Goal: Task Accomplishment & Management: Use online tool/utility

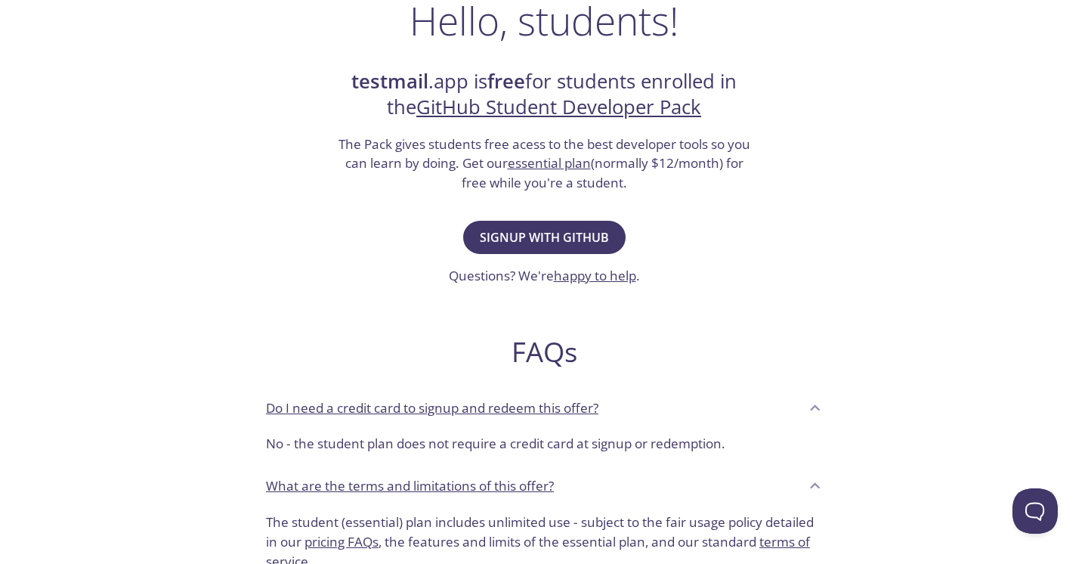
scroll to position [276, 0]
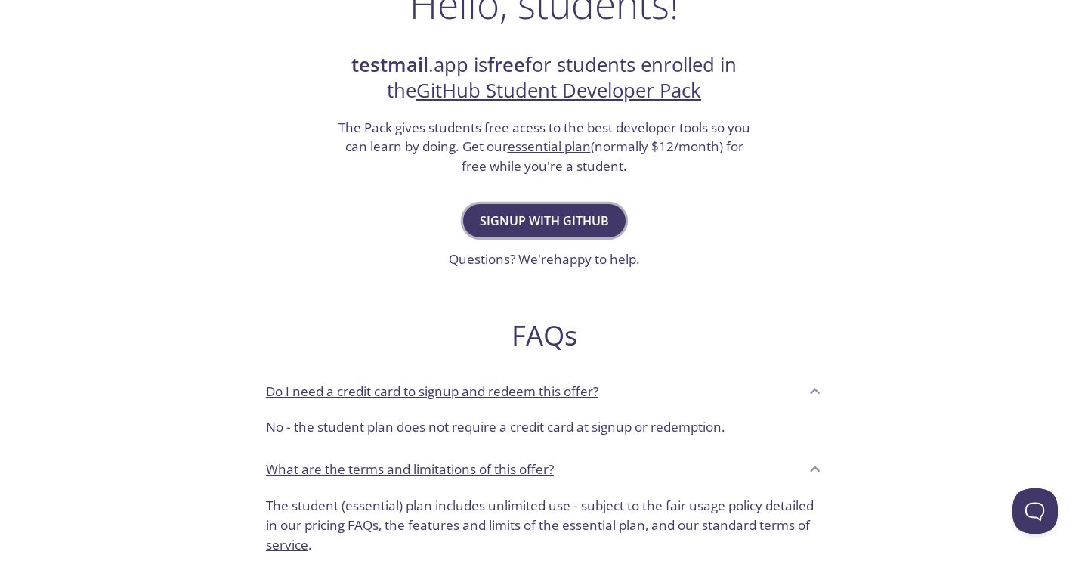
click at [540, 227] on span "Signup with GitHub" at bounding box center [544, 220] width 129 height 21
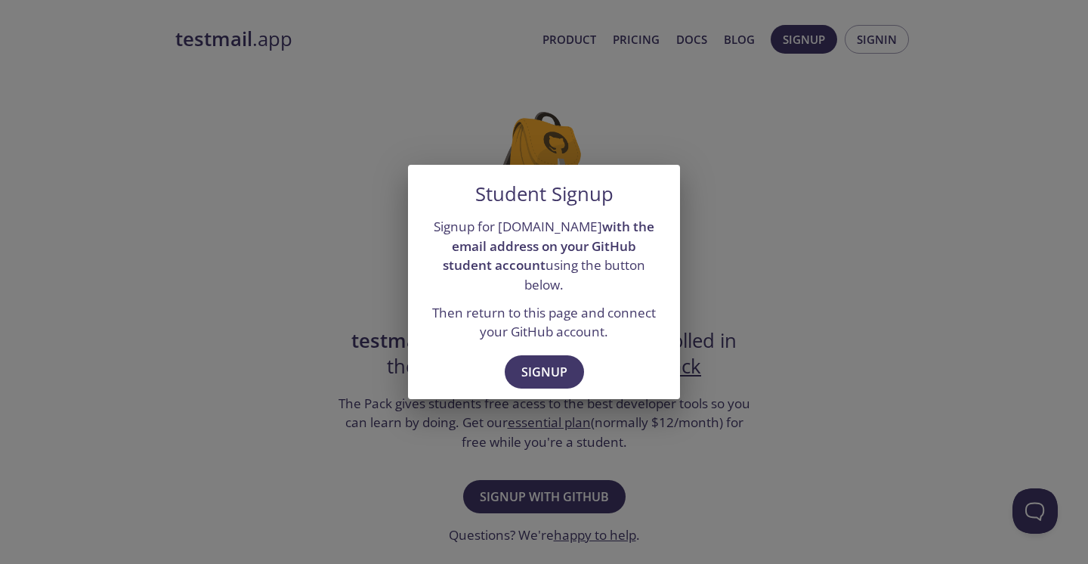
click at [526, 329] on p "Then return to this page and connect your GitHub account." at bounding box center [544, 322] width 236 height 39
click at [531, 348] on div "Signup" at bounding box center [544, 374] width 272 height 52
click at [534, 355] on button "Signup" at bounding box center [544, 371] width 79 height 33
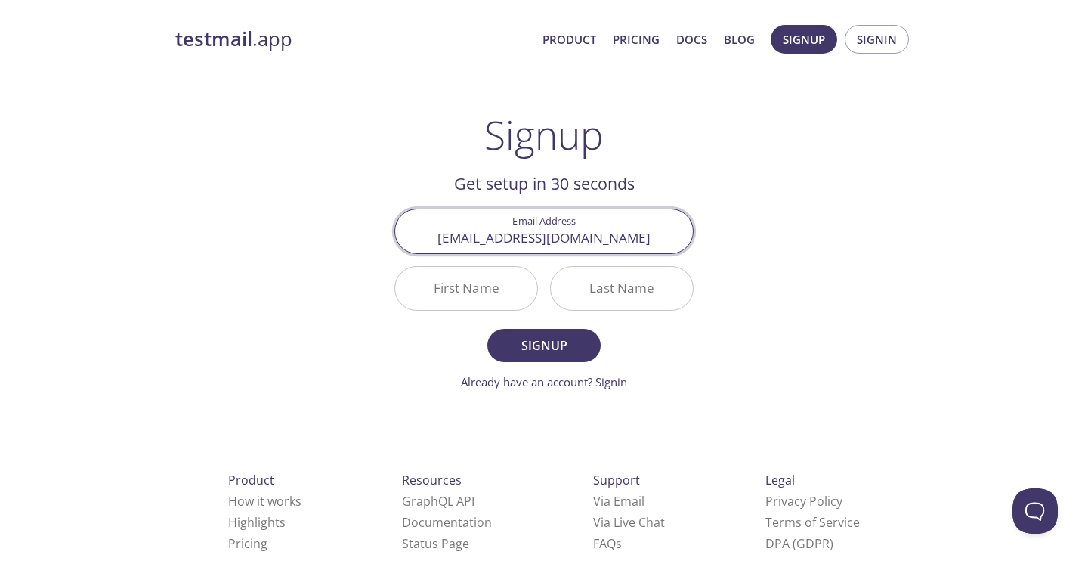
type input "lim.vincy188@1utar.my"
click at [472, 283] on input "First Name" at bounding box center [466, 288] width 142 height 43
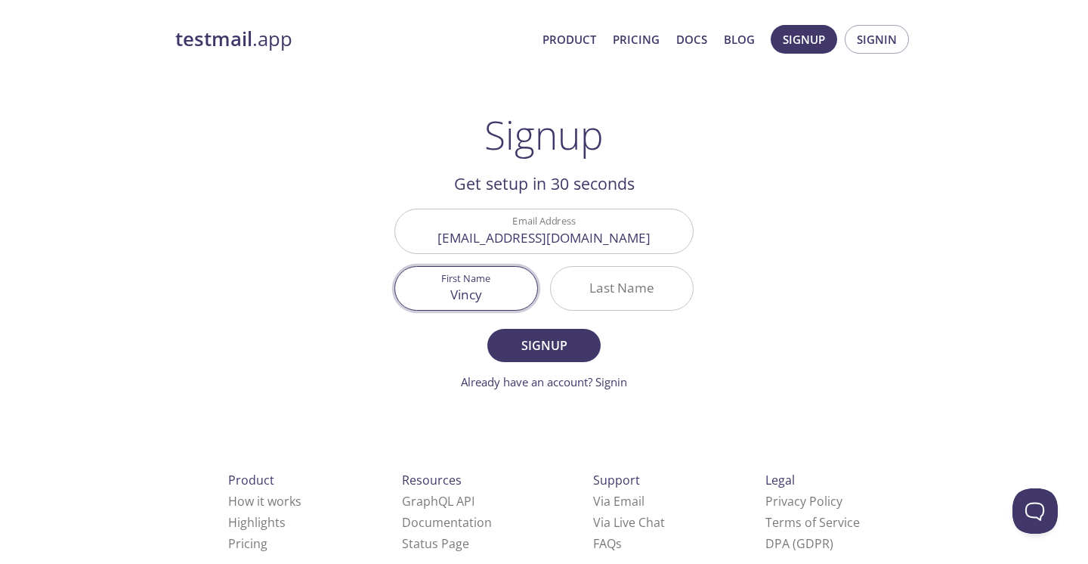
type input "Vincy"
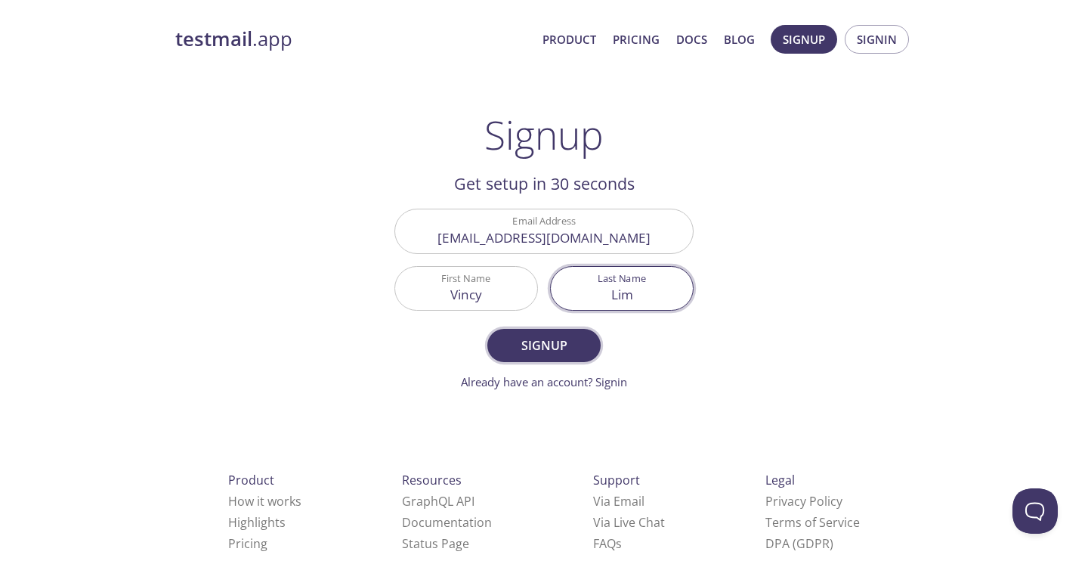
type input "Lim"
click at [521, 336] on span "Signup" at bounding box center [544, 345] width 80 height 21
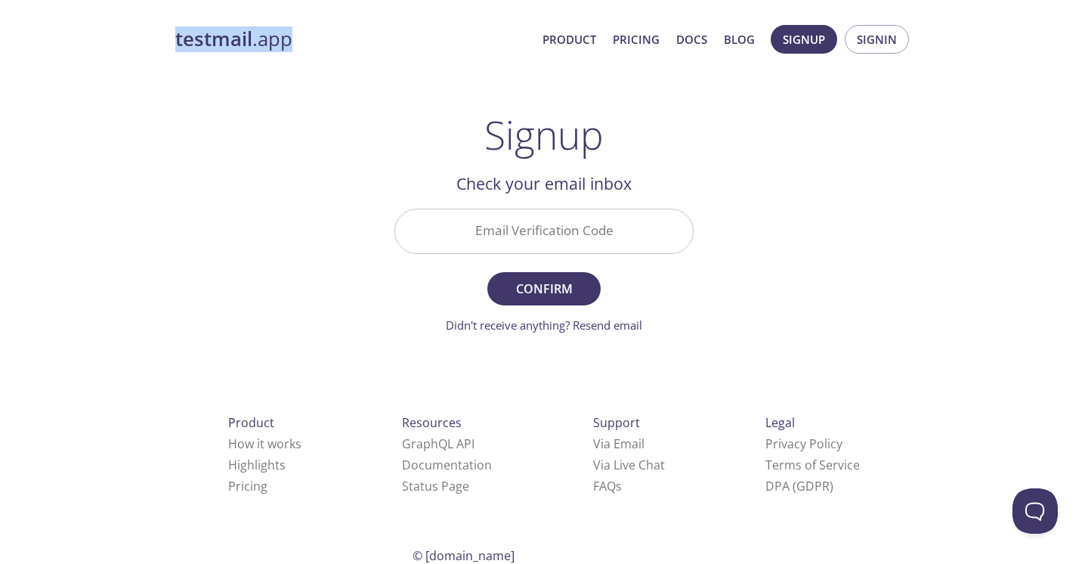
drag, startPoint x: 166, startPoint y: 36, endPoint x: 315, endPoint y: 38, distance: 148.9
click at [315, 38] on div "testmail .app Product Pricing Docs Blog Signup Signin Signup Get setup in 30 se…" at bounding box center [544, 333] width 774 height 636
copy link "testmail .app"
click at [526, 237] on input "Email Verification Code" at bounding box center [544, 230] width 298 height 43
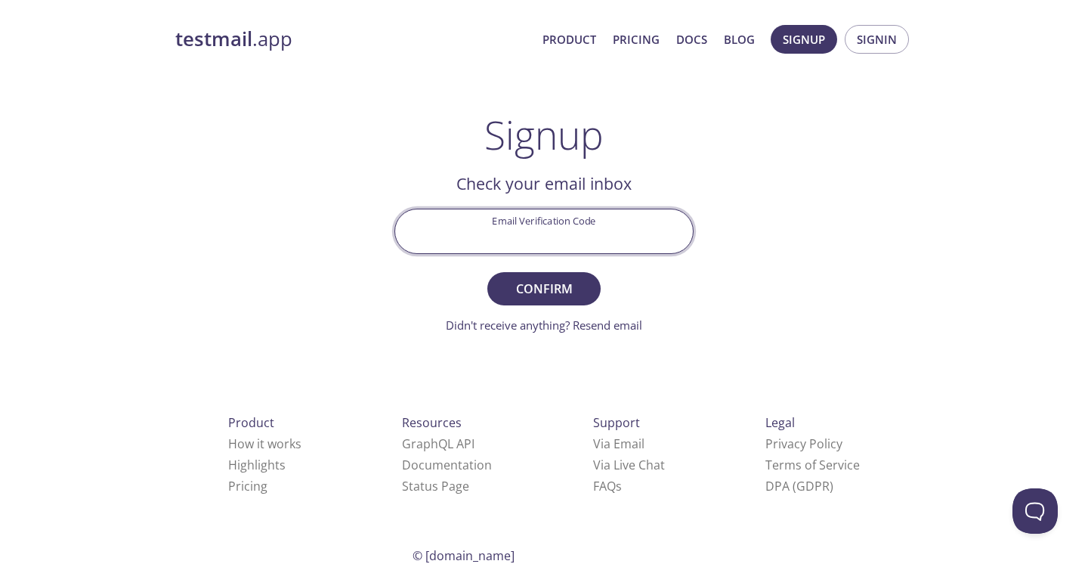
paste input "MCASKMF"
type input "MCASKMF"
click at [558, 280] on span "Confirm" at bounding box center [544, 288] width 80 height 21
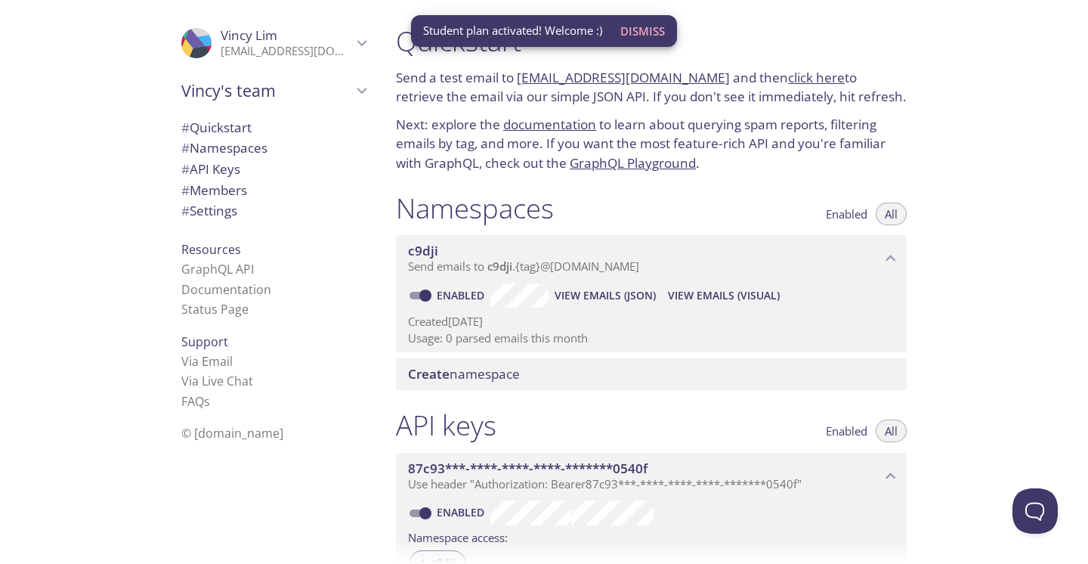
click at [653, 35] on span "Dismiss" at bounding box center [642, 31] width 45 height 20
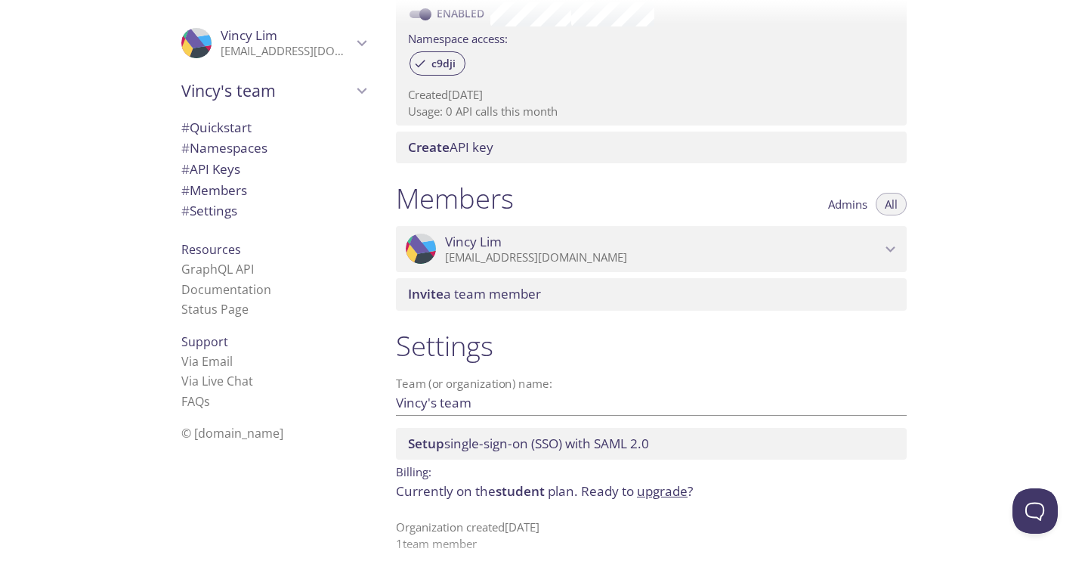
scroll to position [500, 0]
click at [515, 489] on span "student" at bounding box center [520, 489] width 49 height 17
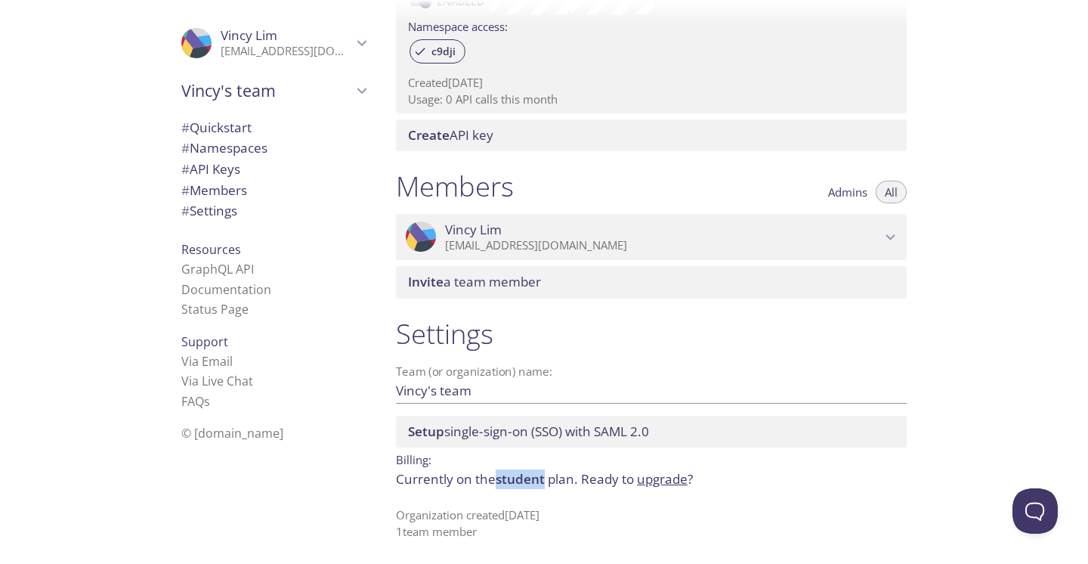
click at [646, 477] on link "upgrade" at bounding box center [662, 478] width 51 height 17
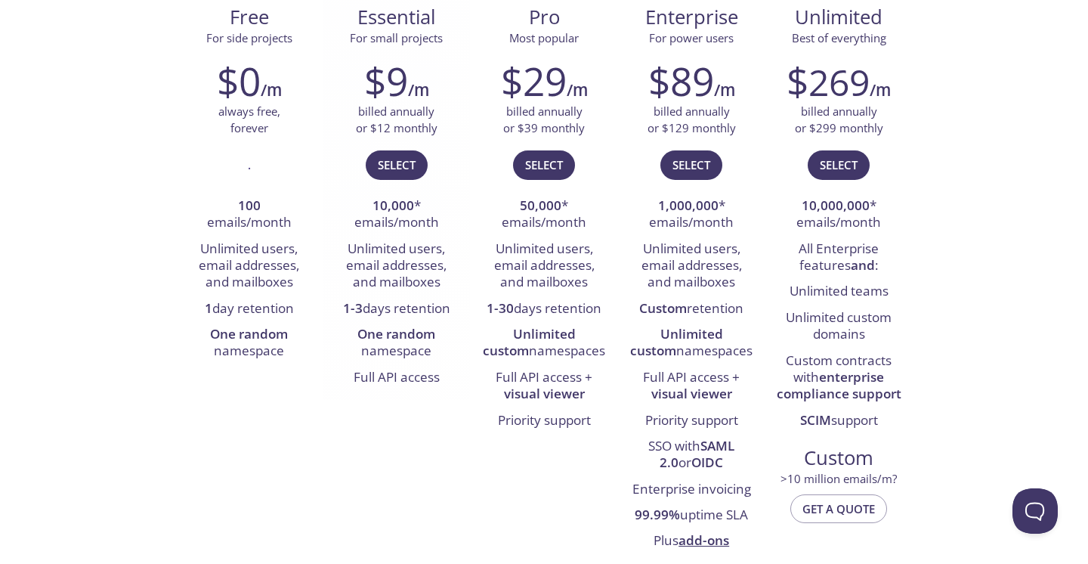
scroll to position [249, 0]
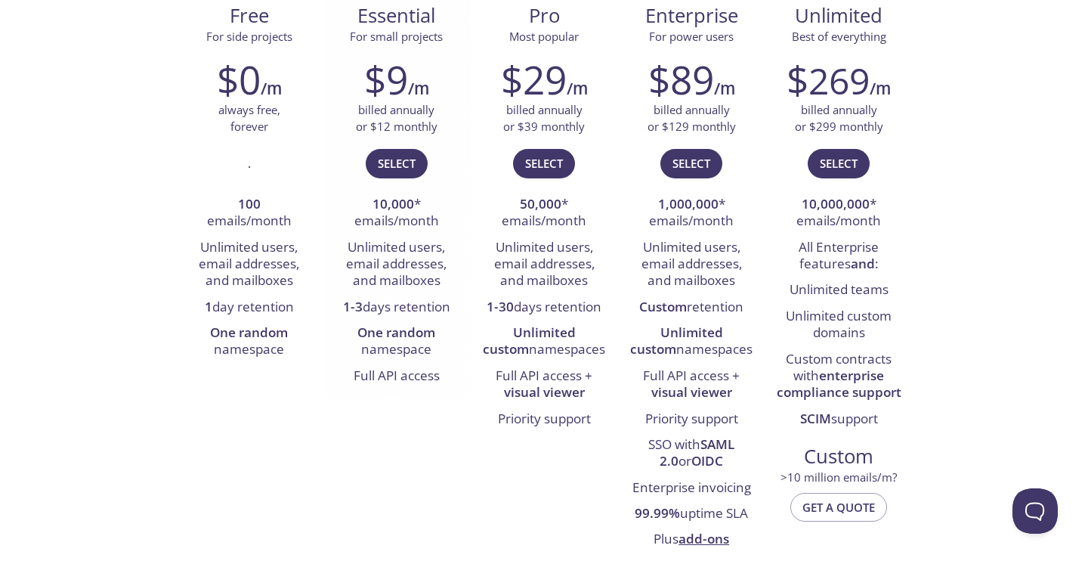
click at [432, 308] on li "1-3 days retention" at bounding box center [396, 308] width 125 height 26
click at [288, 341] on li "One random namespace" at bounding box center [249, 341] width 125 height 43
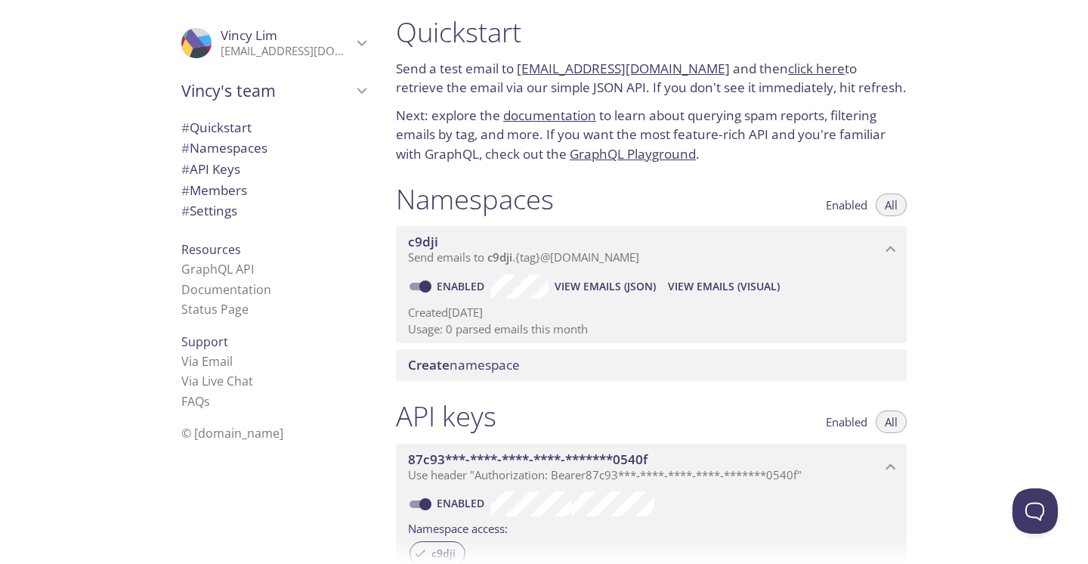
scroll to position [11, 0]
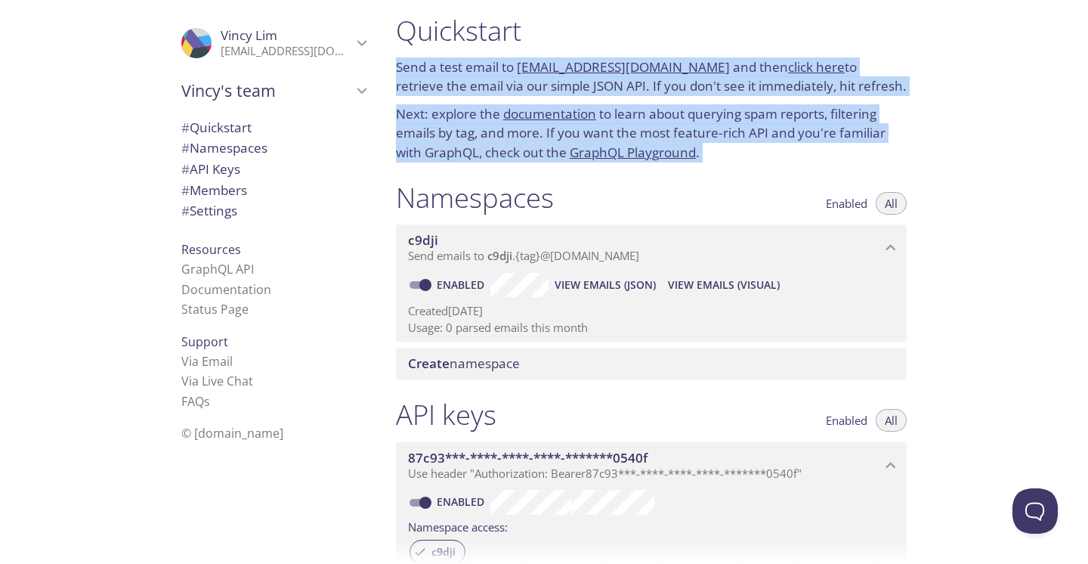
drag, startPoint x: 396, startPoint y: 64, endPoint x: 787, endPoint y: 187, distance: 410.2
click at [787, 187] on div "Quickstart Send a test email to c9dji.test@inbox.testmail.app and then click he…" at bounding box center [657, 271] width 547 height 564
copy div "Send a test email to c9dji.test@inbox.testmail.app and then click here to retri…"
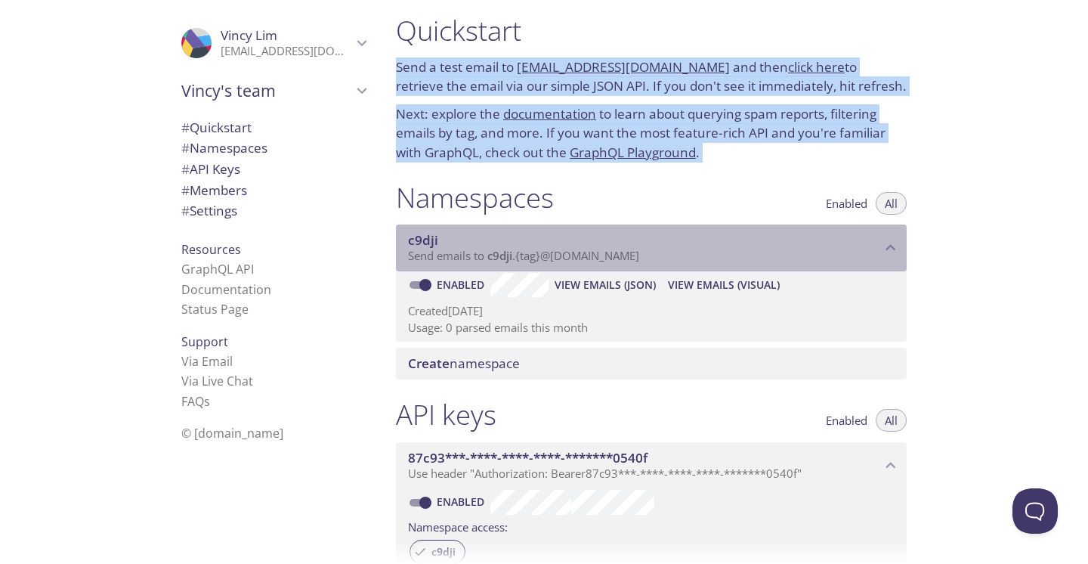
click at [657, 261] on p "Send emails to c9dji . {tag} @inbox.testmail.app" at bounding box center [644, 256] width 473 height 15
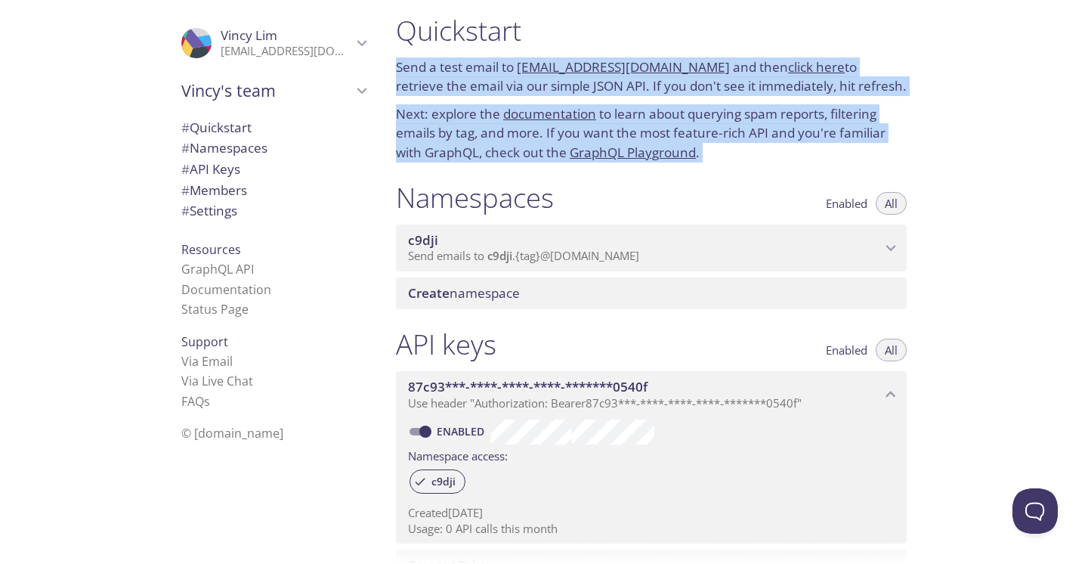
click at [664, 253] on p "Send emails to c9dji . {tag} @inbox.testmail.app" at bounding box center [644, 256] width 473 height 15
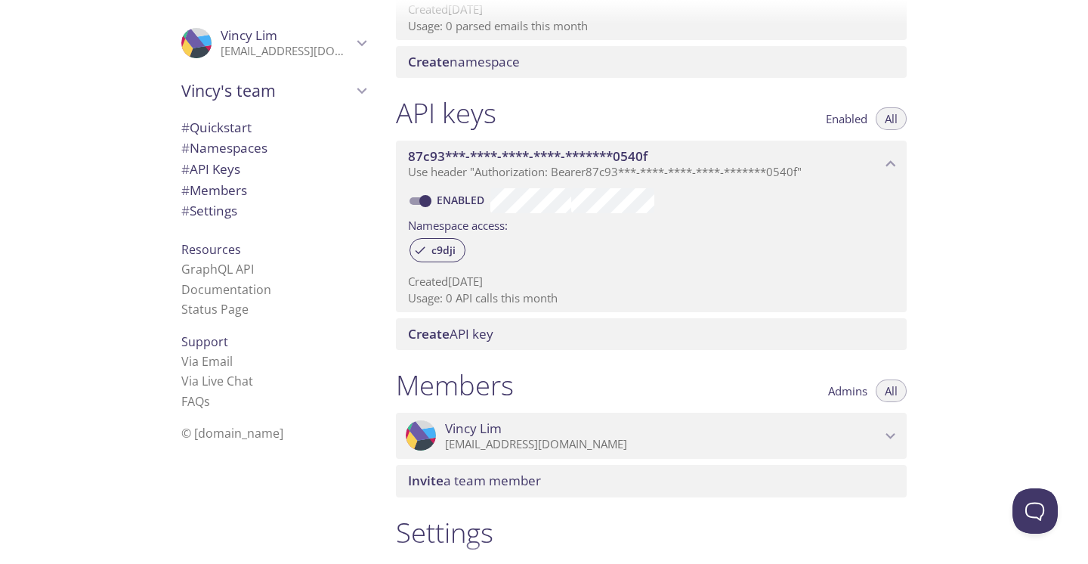
scroll to position [0, 0]
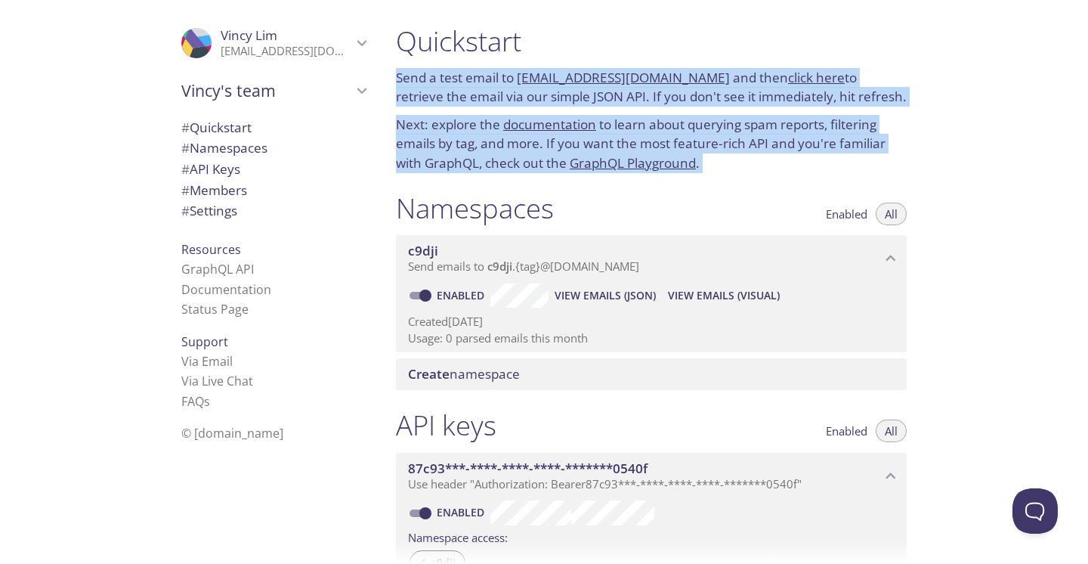
click at [516, 191] on h1 "Namespaces" at bounding box center [475, 208] width 158 height 34
click at [501, 155] on p "Next: explore the documentation to learn about querying spam reports, filtering…" at bounding box center [651, 144] width 511 height 58
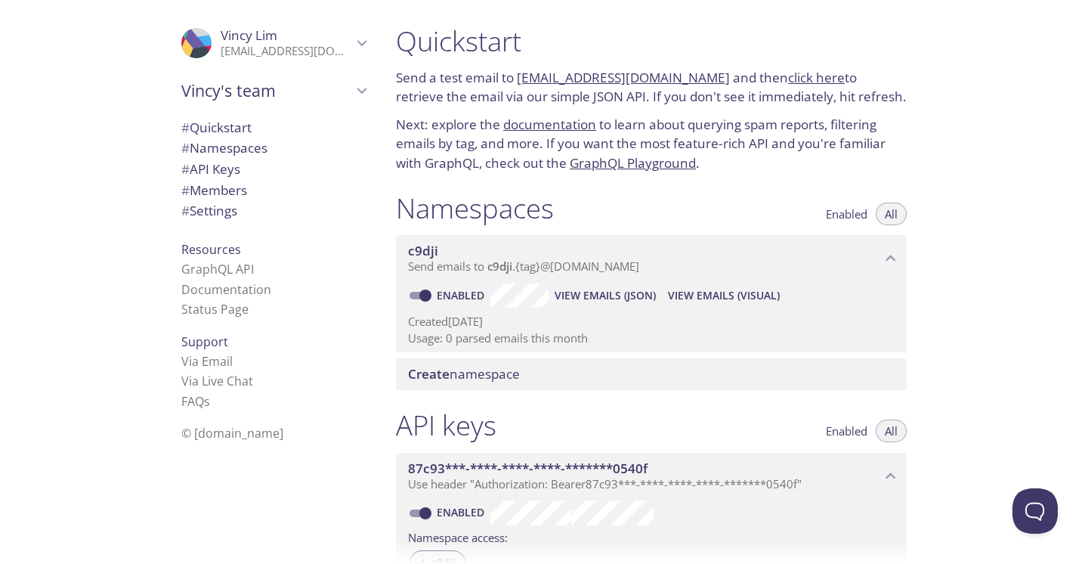
click at [552, 124] on link "documentation" at bounding box center [549, 124] width 93 height 17
click at [788, 79] on link "click here" at bounding box center [816, 77] width 57 height 17
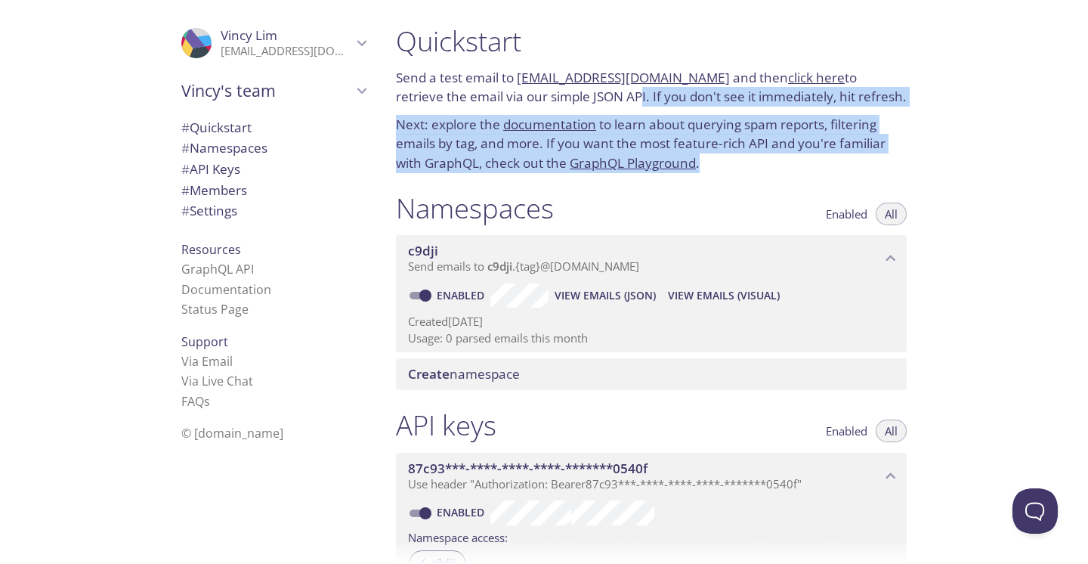
drag, startPoint x: 565, startPoint y: 95, endPoint x: 714, endPoint y: 159, distance: 162.8
click at [714, 159] on div "Quickstart Send a test email to c9dji.test@inbox.testmail.app and then click he…" at bounding box center [651, 98] width 535 height 167
click at [848, 214] on span "Enabled" at bounding box center [847, 214] width 42 height 0
click at [891, 214] on span "All" at bounding box center [891, 214] width 13 height 0
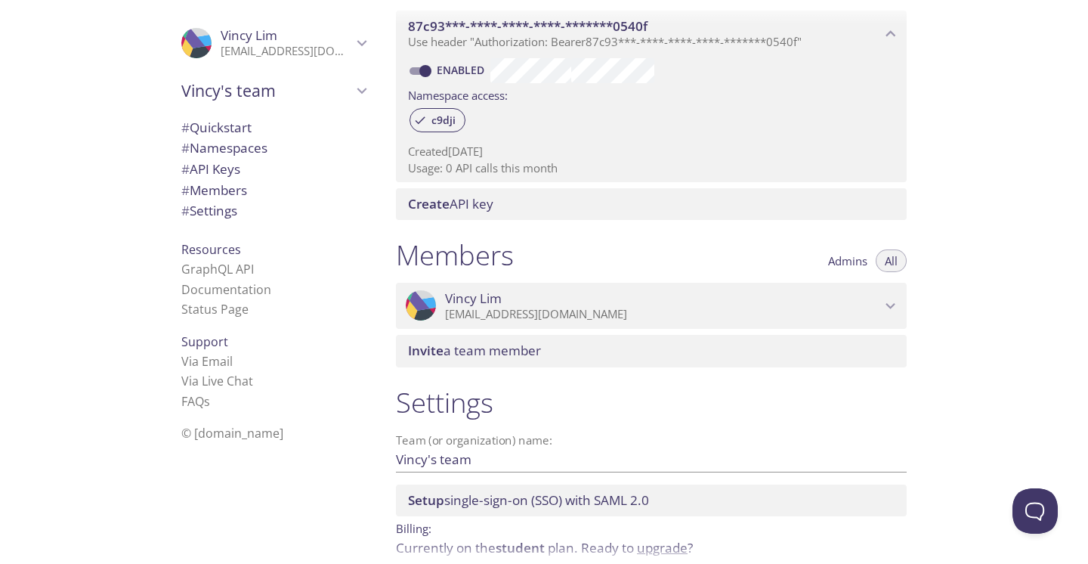
scroll to position [511, 0]
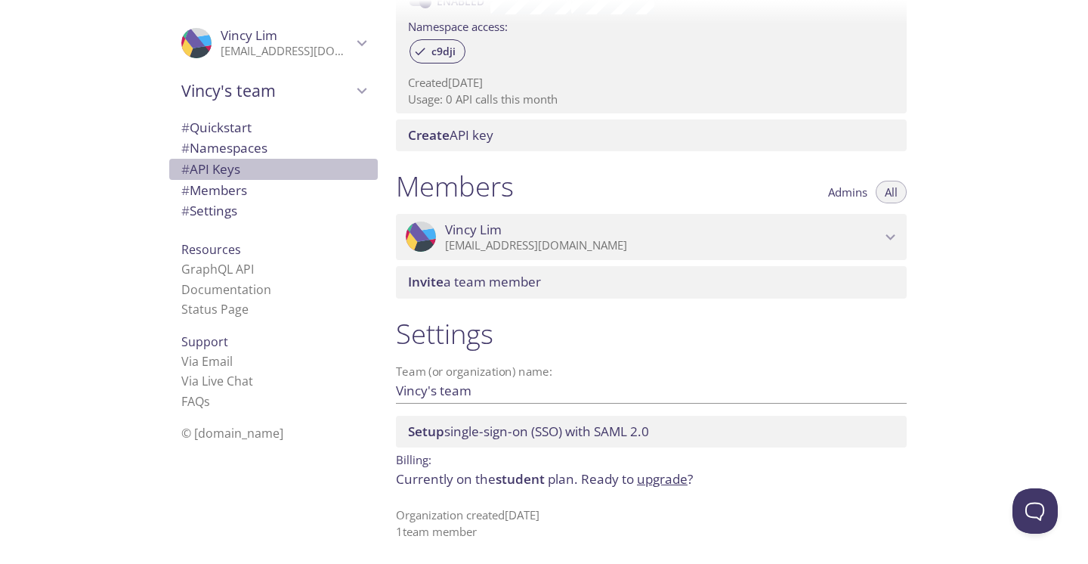
click at [226, 174] on span "# API Keys" at bounding box center [210, 168] width 59 height 17
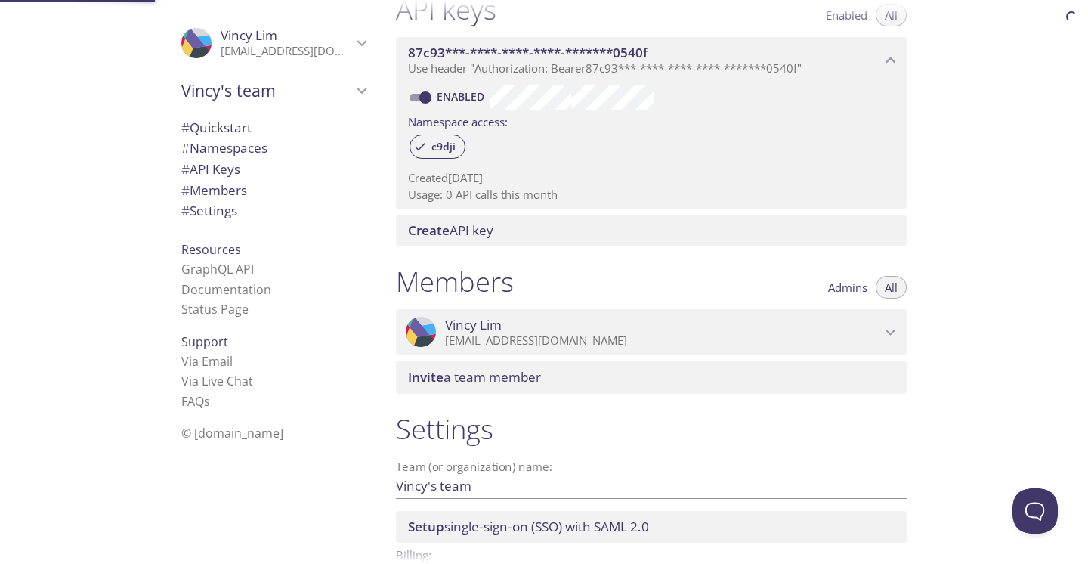
scroll to position [408, 0]
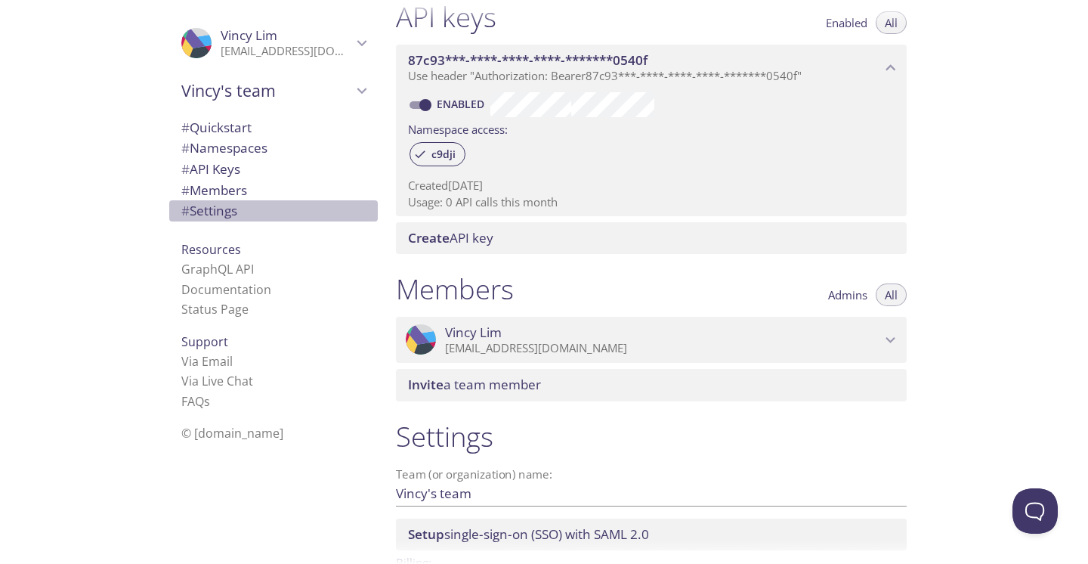
click at [222, 216] on span "# Settings" at bounding box center [209, 210] width 56 height 17
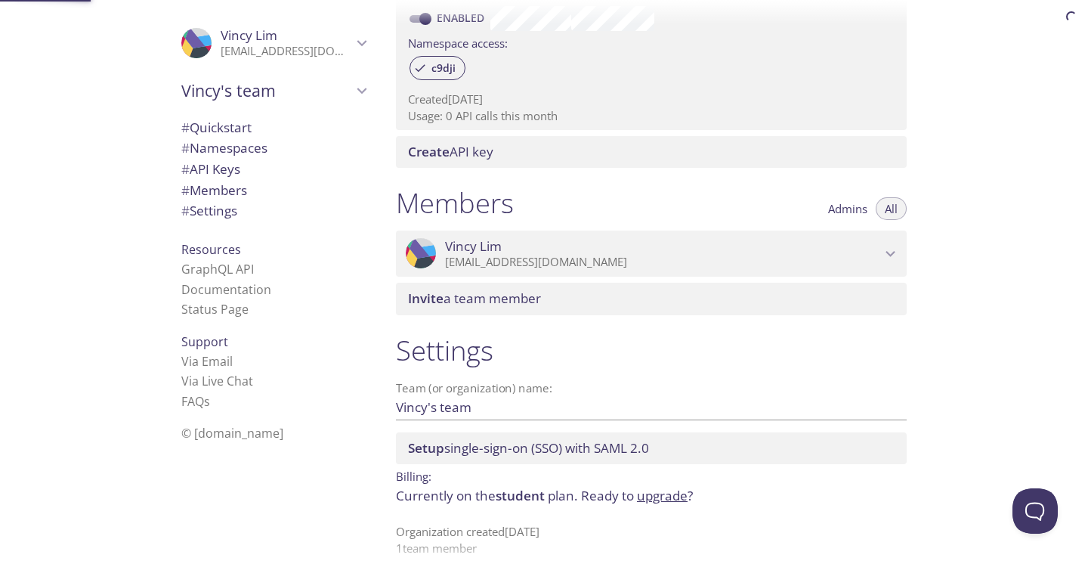
scroll to position [511, 0]
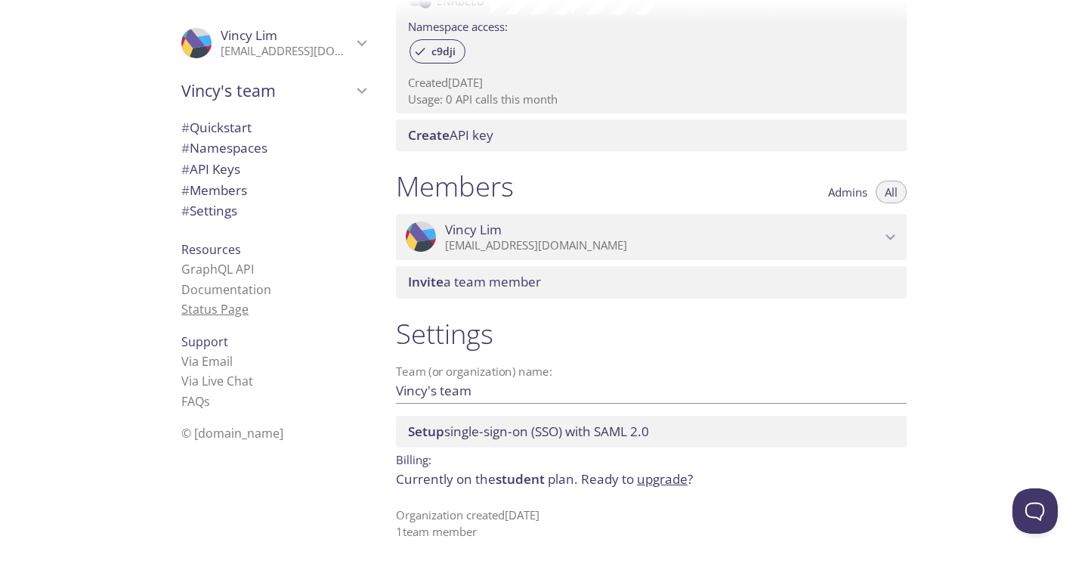
click at [222, 306] on link "Status Page" at bounding box center [214, 309] width 67 height 17
drag, startPoint x: 497, startPoint y: 549, endPoint x: 507, endPoint y: 547, distance: 10.1
click at [507, 547] on div at bounding box center [544, 552] width 1088 height 24
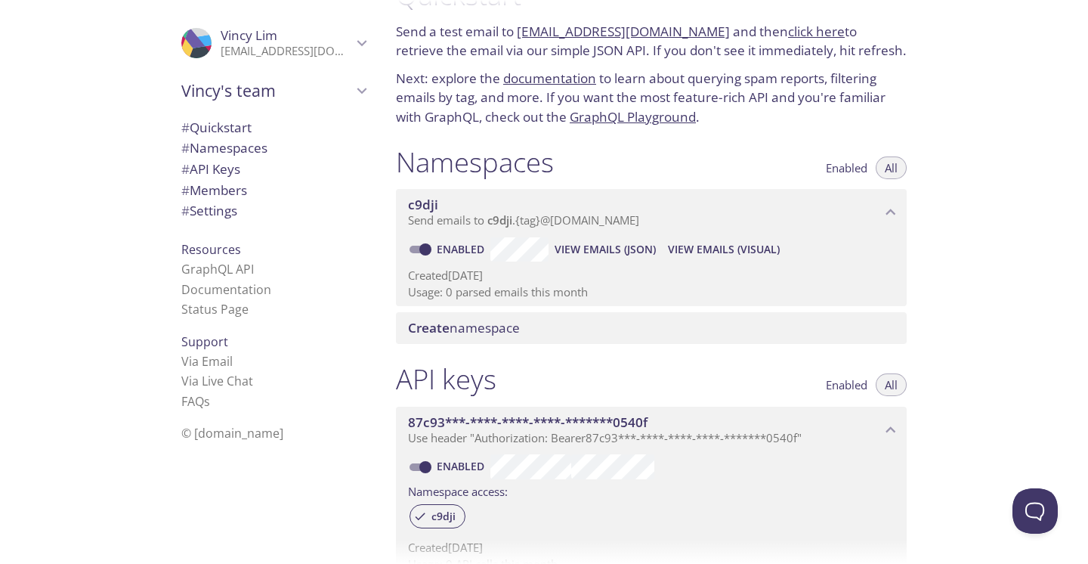
scroll to position [73, 0]
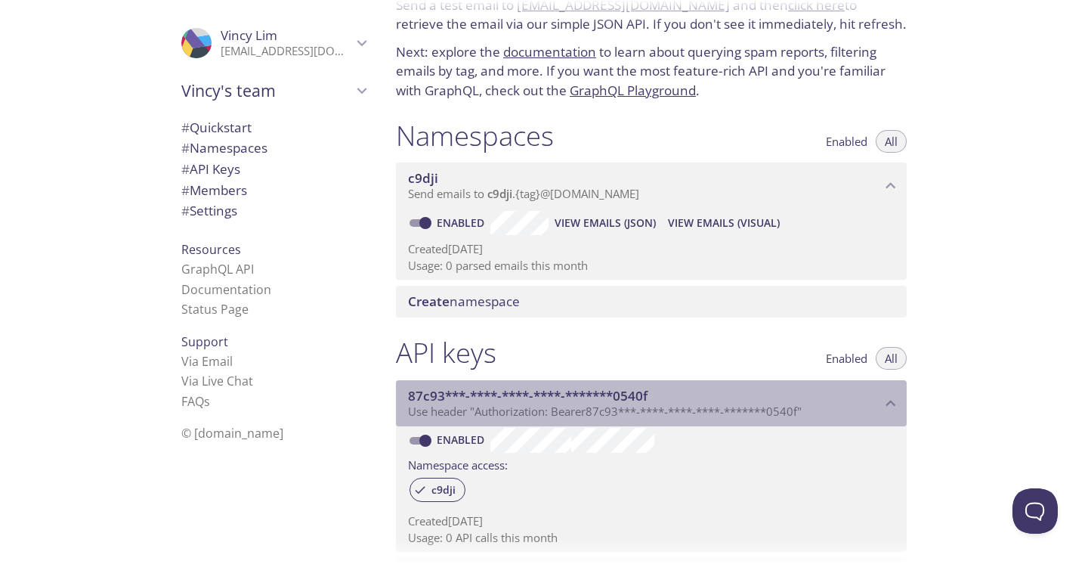
click at [676, 401] on span "87c93***-****-****-****-*******0540f" at bounding box center [644, 396] width 473 height 17
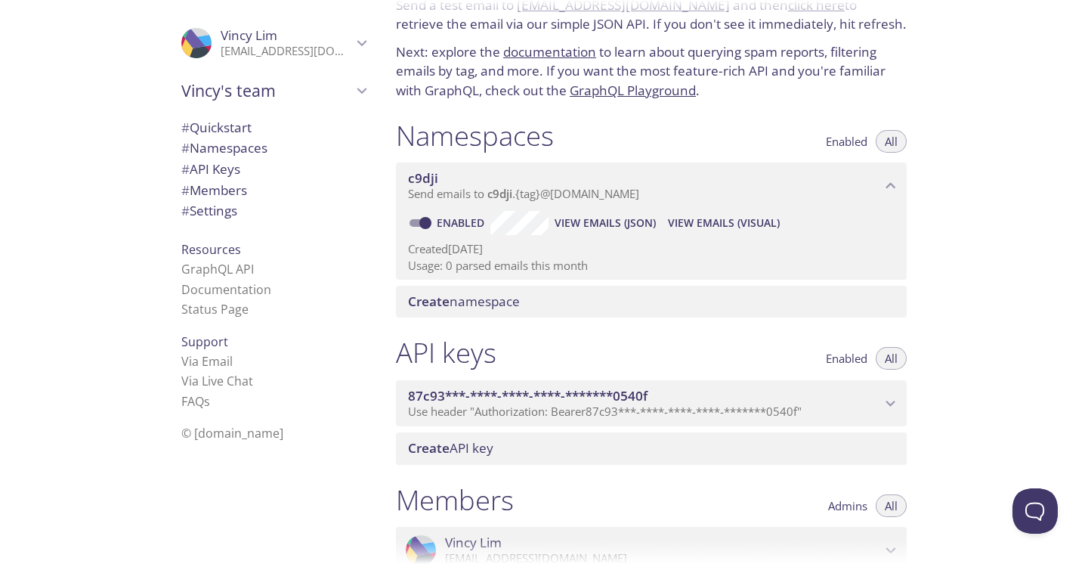
click at [657, 404] on span "Use header "Authorization: Bearer 87c93***-****-****-****-*******0540f "" at bounding box center [605, 411] width 394 height 15
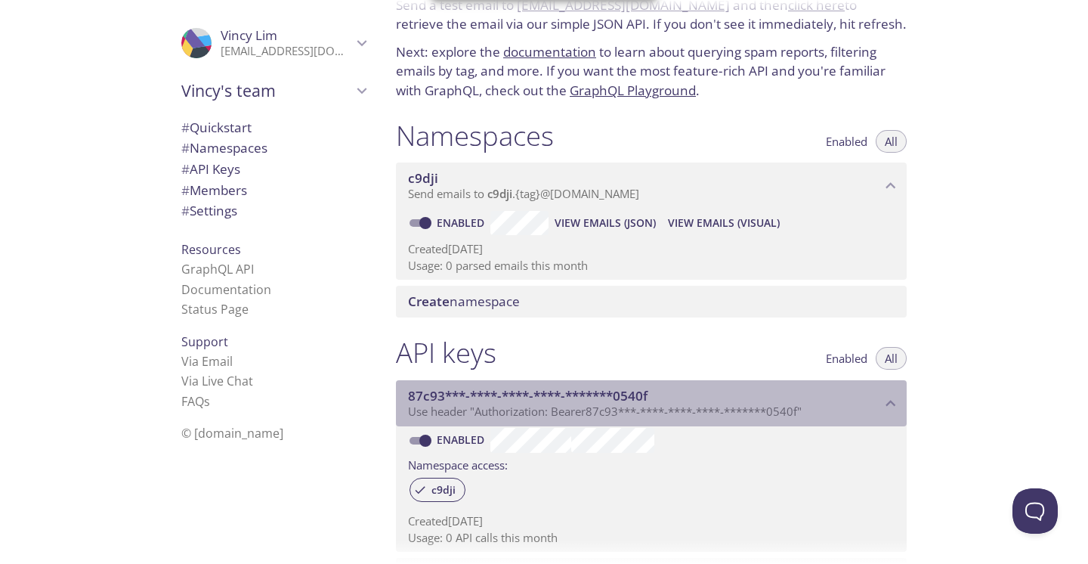
click at [605, 407] on span "Use header "Authorization: Bearer 87c93***-****-****-****-*******0540f "" at bounding box center [605, 411] width 394 height 15
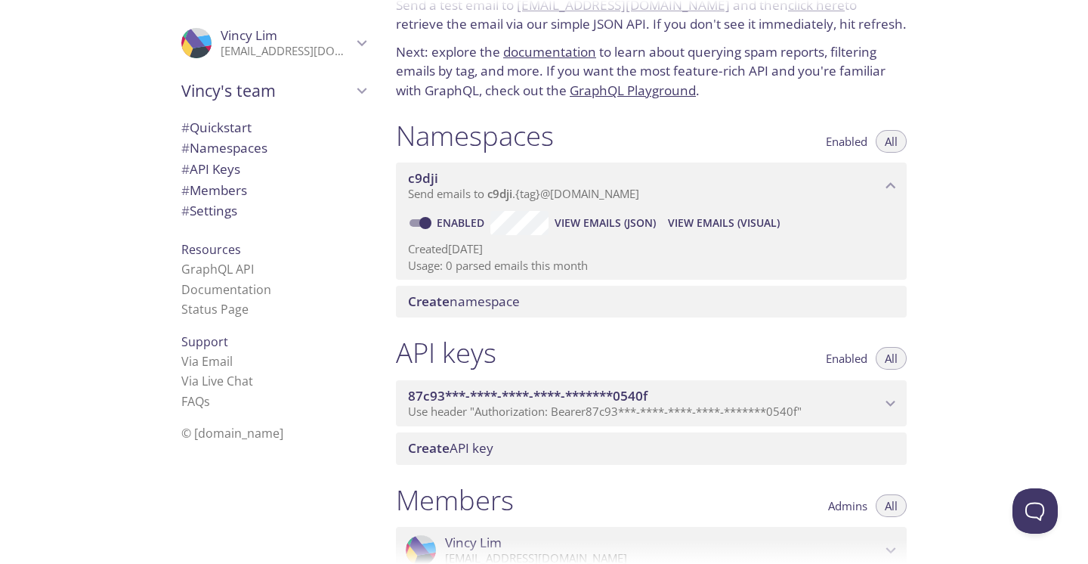
click at [547, 415] on span "Use header "Authorization: Bearer 87c93***-****-****-****-*******0540f "" at bounding box center [605, 411] width 394 height 15
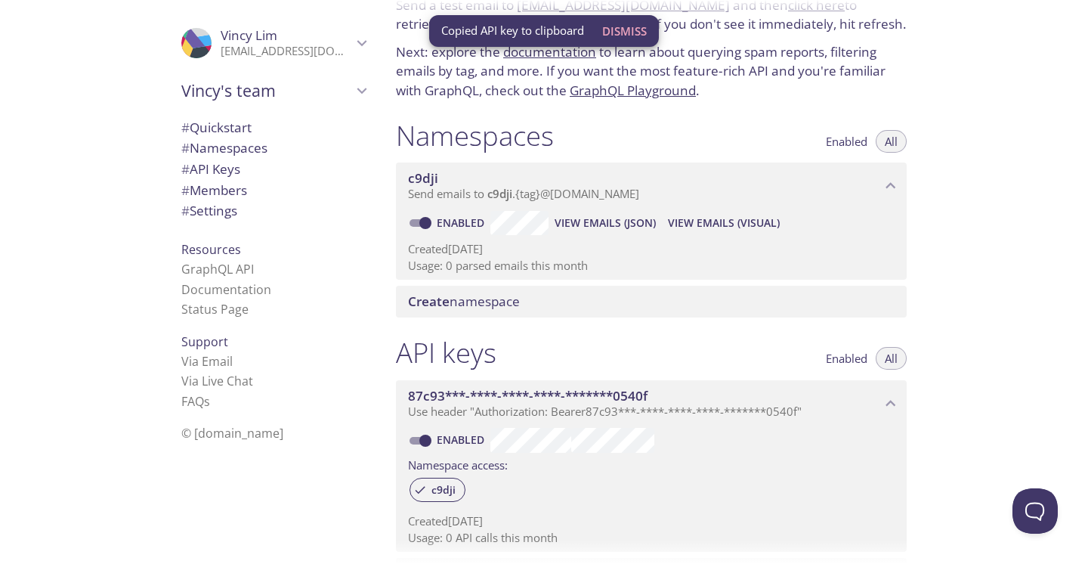
scroll to position [0, 0]
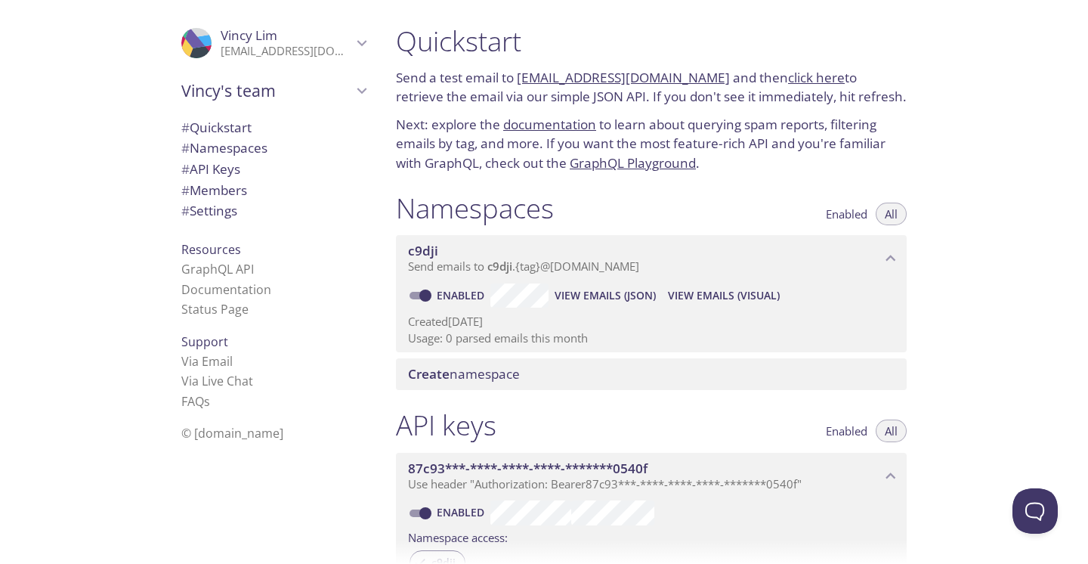
drag, startPoint x: 518, startPoint y: 76, endPoint x: 695, endPoint y: 77, distance: 176.8
click at [695, 77] on p "Send a test email to c9dji.test@inbox.testmail.app and then click here to retri…" at bounding box center [651, 87] width 511 height 39
copy link "c9dji.test@inbox.testmail.app"
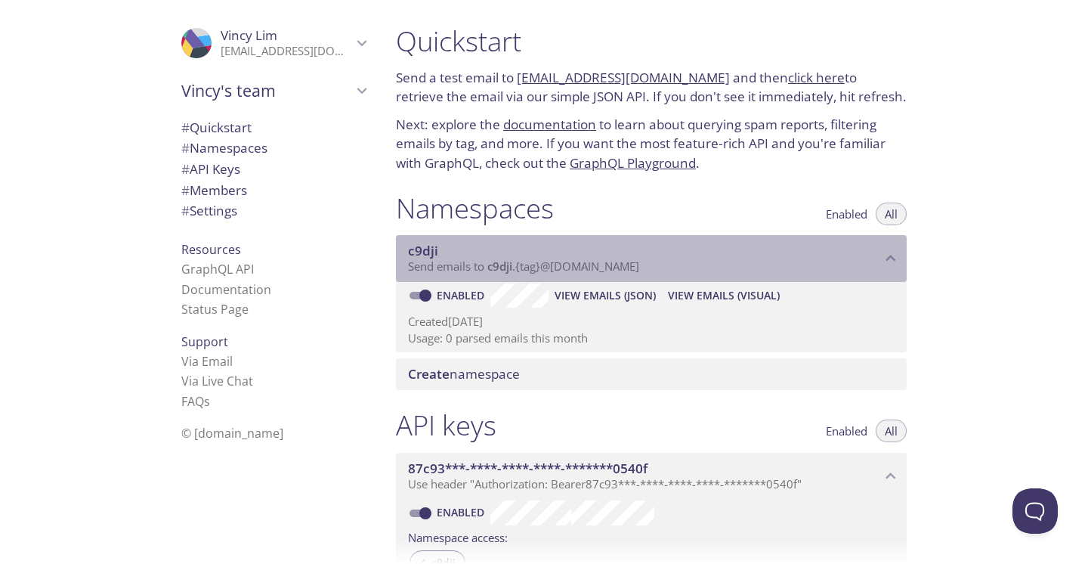
drag, startPoint x: 488, startPoint y: 266, endPoint x: 576, endPoint y: 265, distance: 87.7
click at [576, 265] on span "Send emails to c9dji . {tag} @inbox.testmail.app" at bounding box center [523, 265] width 231 height 15
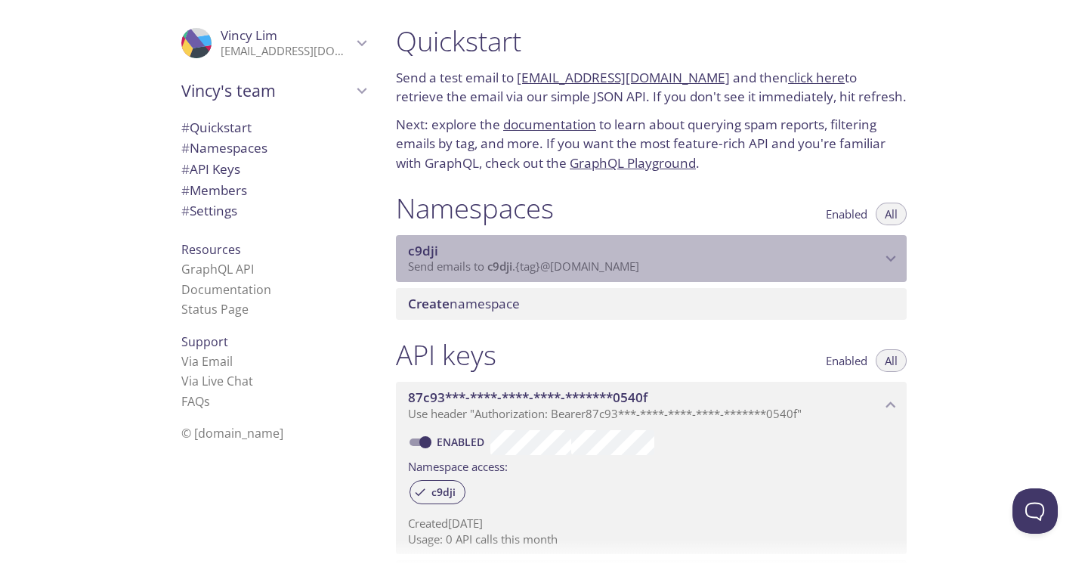
click at [576, 265] on span "Send emails to c9dji . {tag} @inbox.testmail.app" at bounding box center [523, 265] width 231 height 15
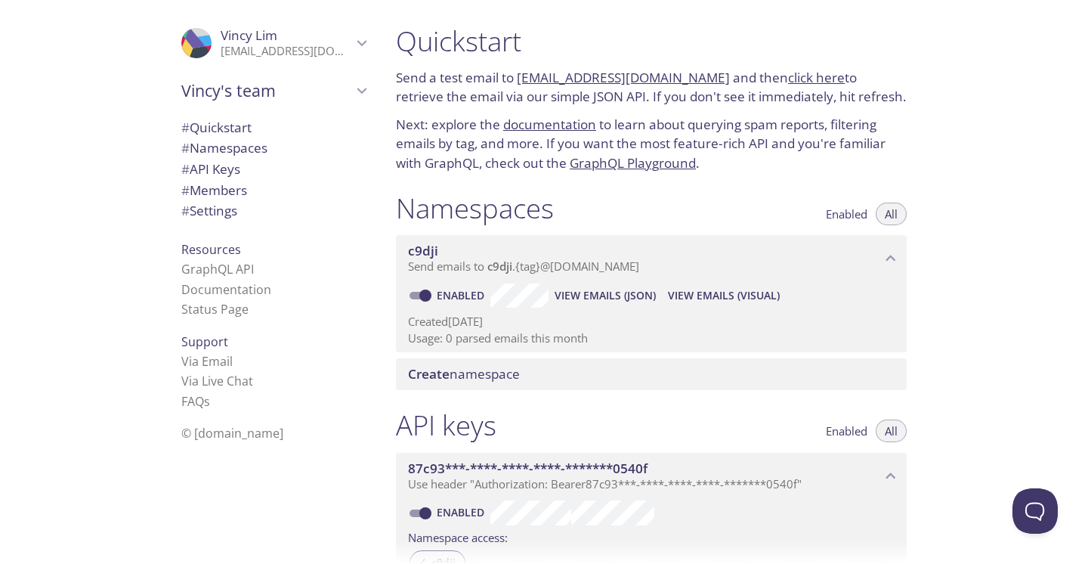
copy link "c9dji.test@inbox.testmail.app"
drag, startPoint x: 518, startPoint y: 74, endPoint x: 694, endPoint y: 74, distance: 176.1
click at [694, 74] on p "Send a test email to c9dji.test@inbox.testmail.app and then click here to retri…" at bounding box center [651, 87] width 511 height 39
copy link "c9dji.test@inbox.testmail.app"
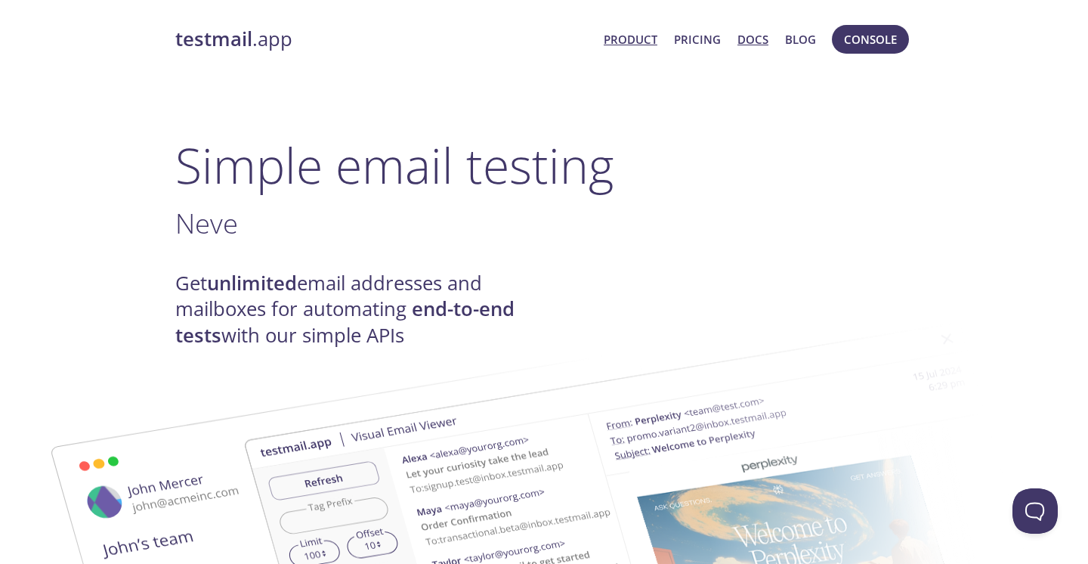
click at [753, 35] on link "Docs" at bounding box center [753, 39] width 31 height 20
